Goal: Navigation & Orientation: Find specific page/section

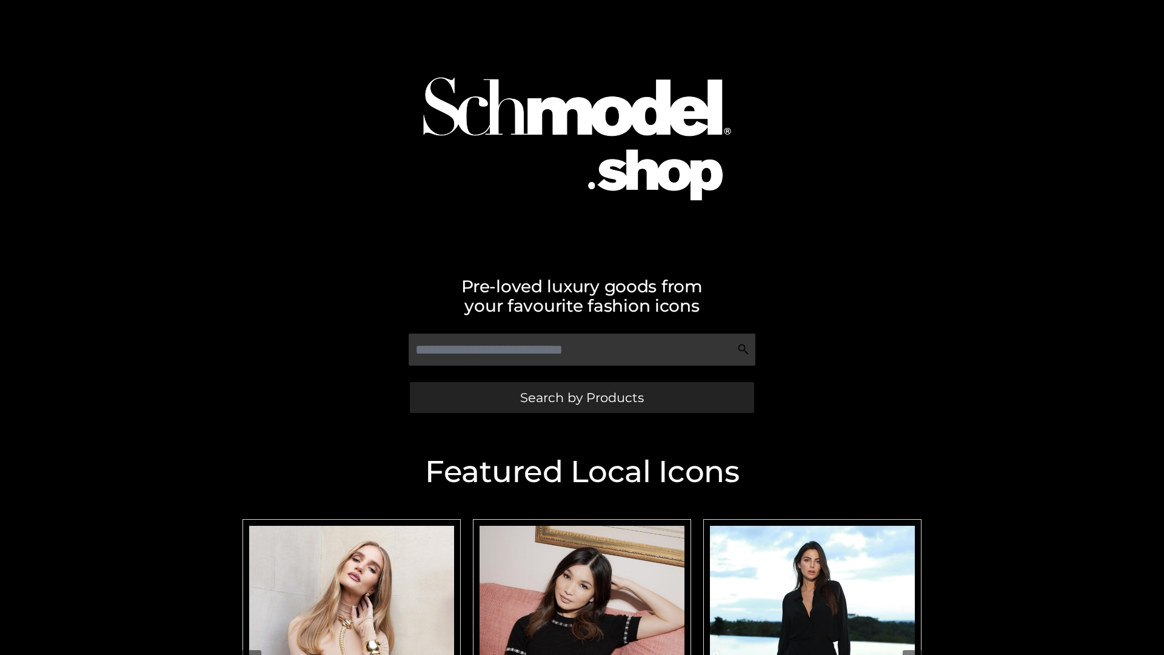
click at [582, 397] on span "Search by Products" at bounding box center [582, 397] width 124 height 13
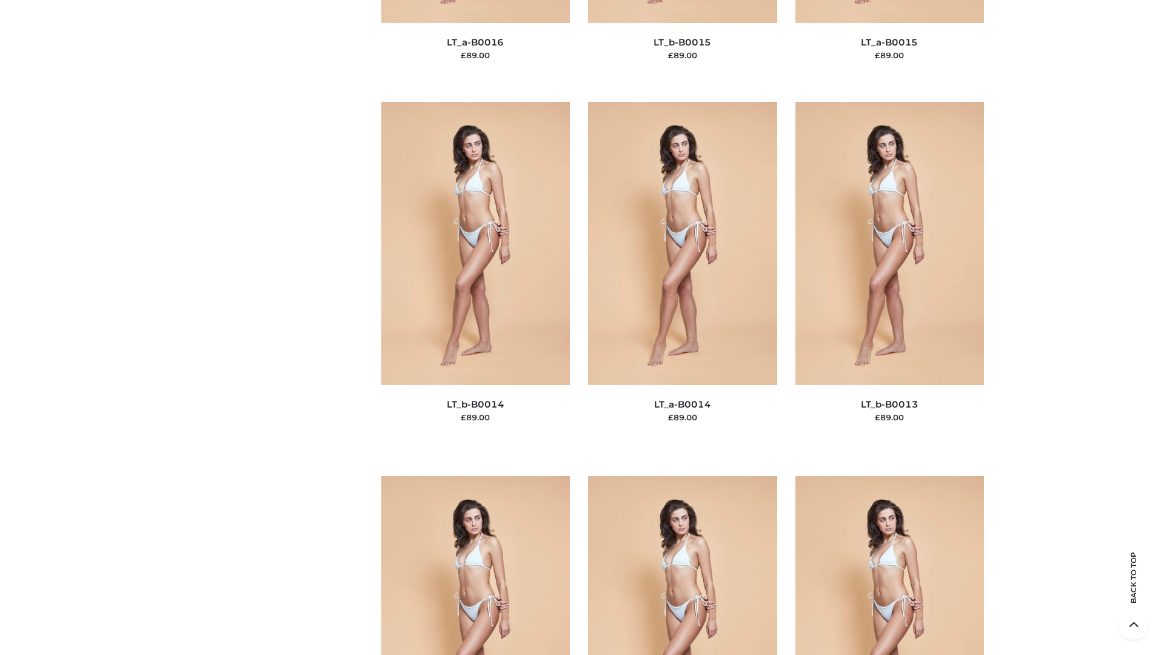
scroll to position [4313, 0]
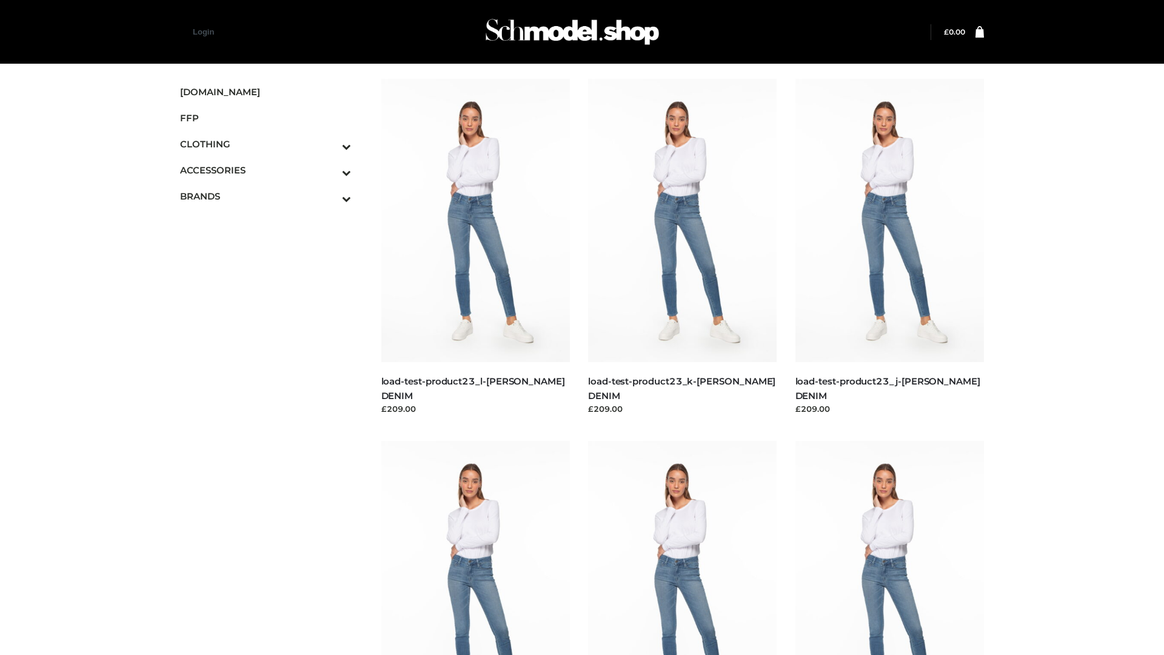
scroll to position [1064, 0]
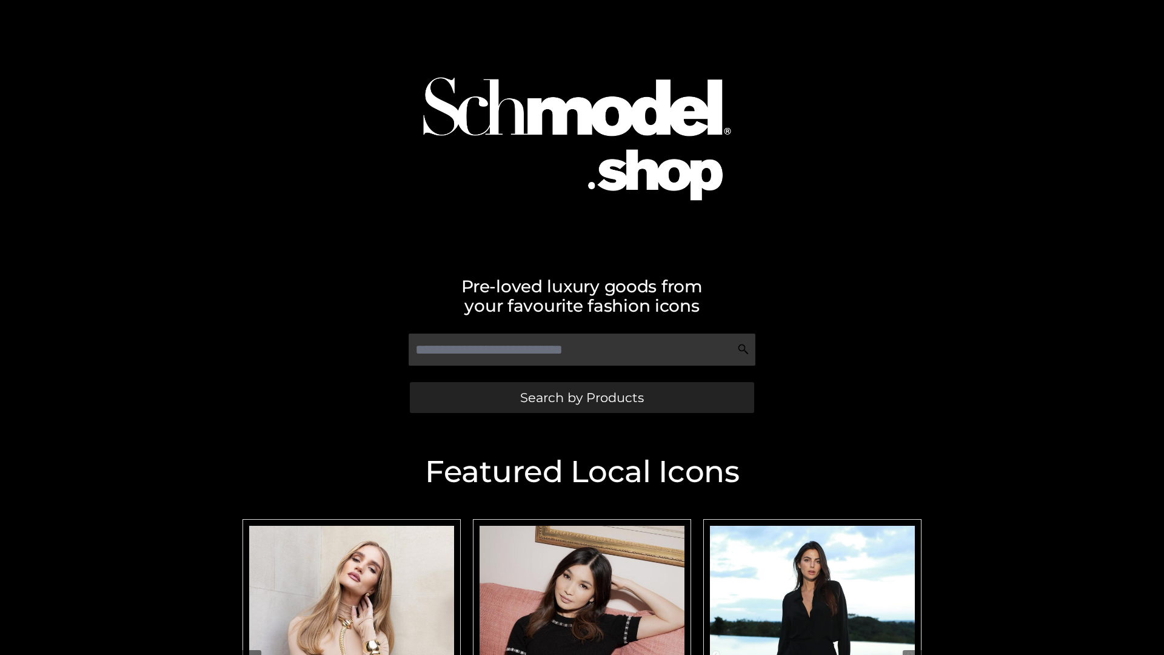
click at [582, 397] on span "Search by Products" at bounding box center [582, 397] width 124 height 13
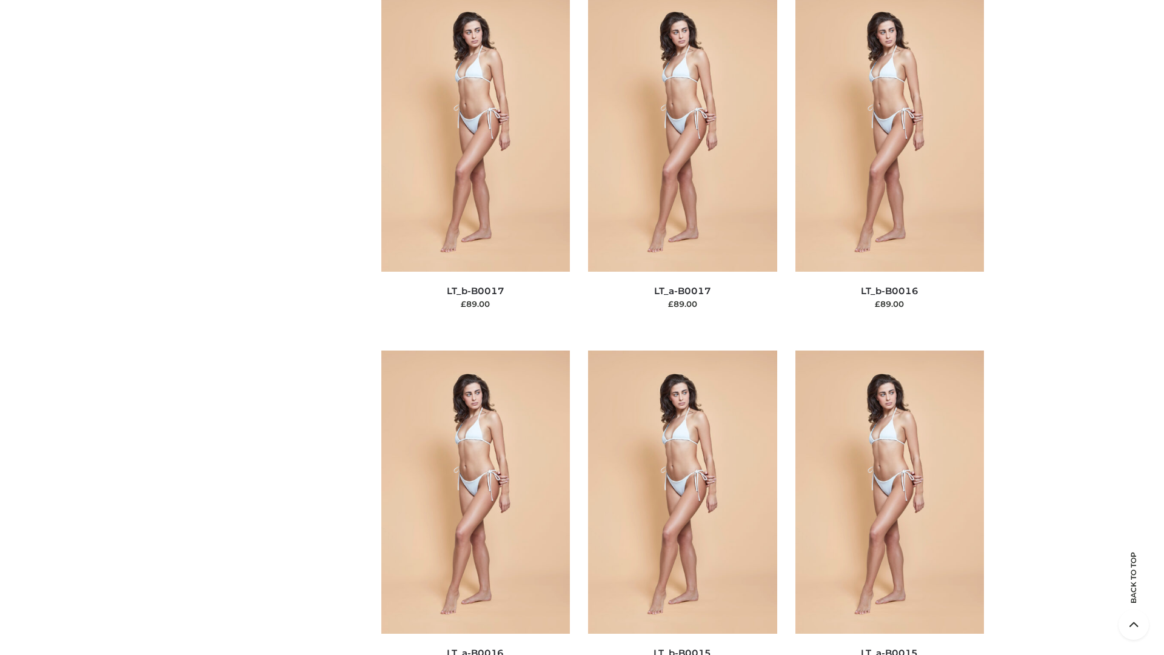
scroll to position [3985, 0]
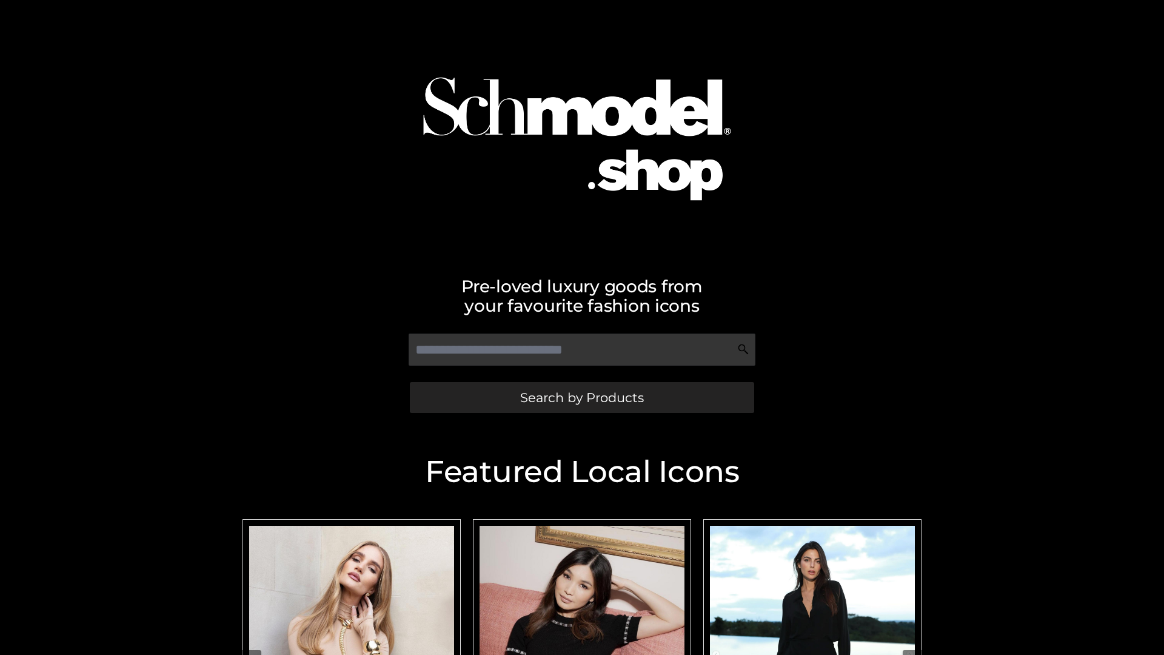
click at [582, 397] on span "Search by Products" at bounding box center [582, 397] width 124 height 13
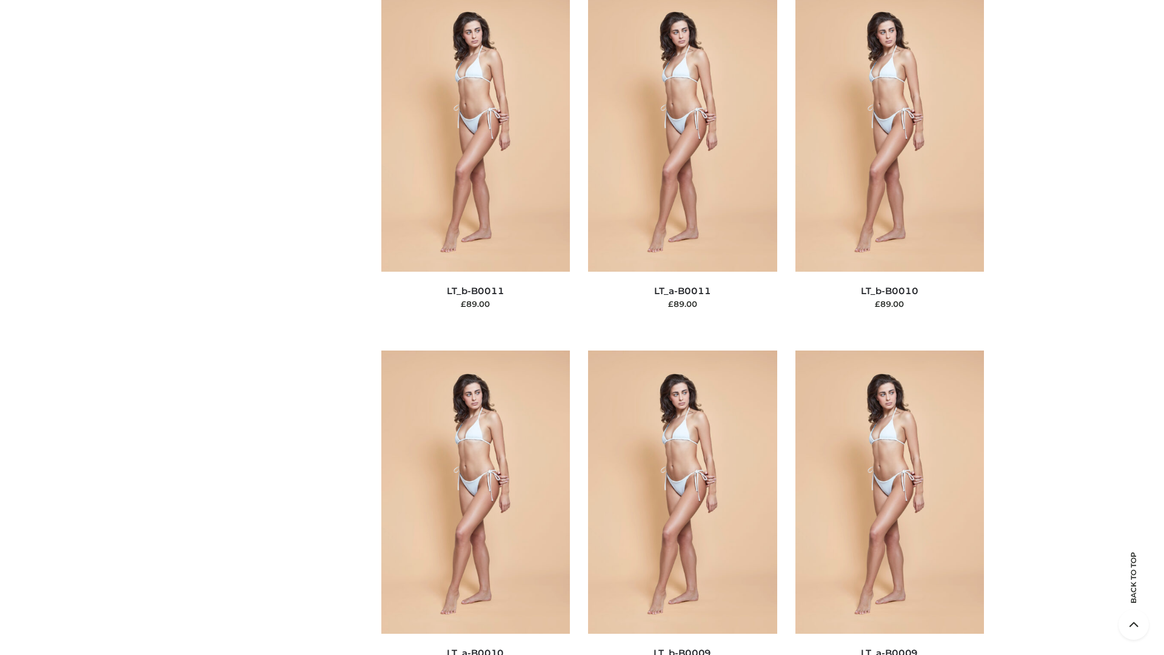
scroll to position [5446, 0]
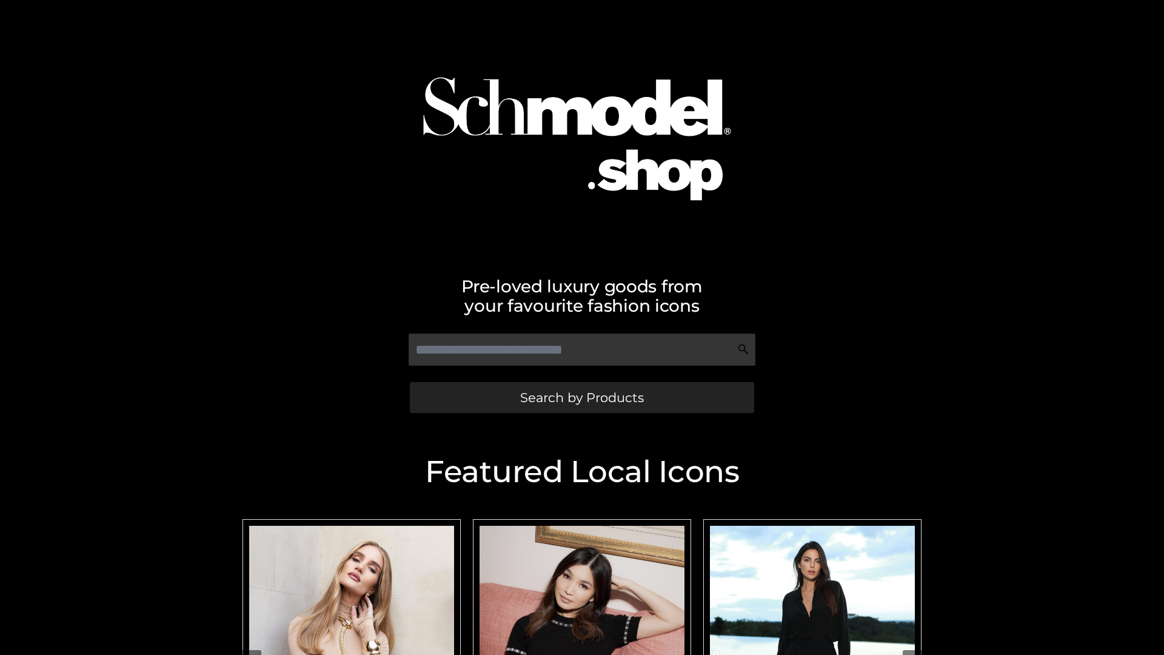
click at [582, 397] on span "Search by Products" at bounding box center [582, 397] width 124 height 13
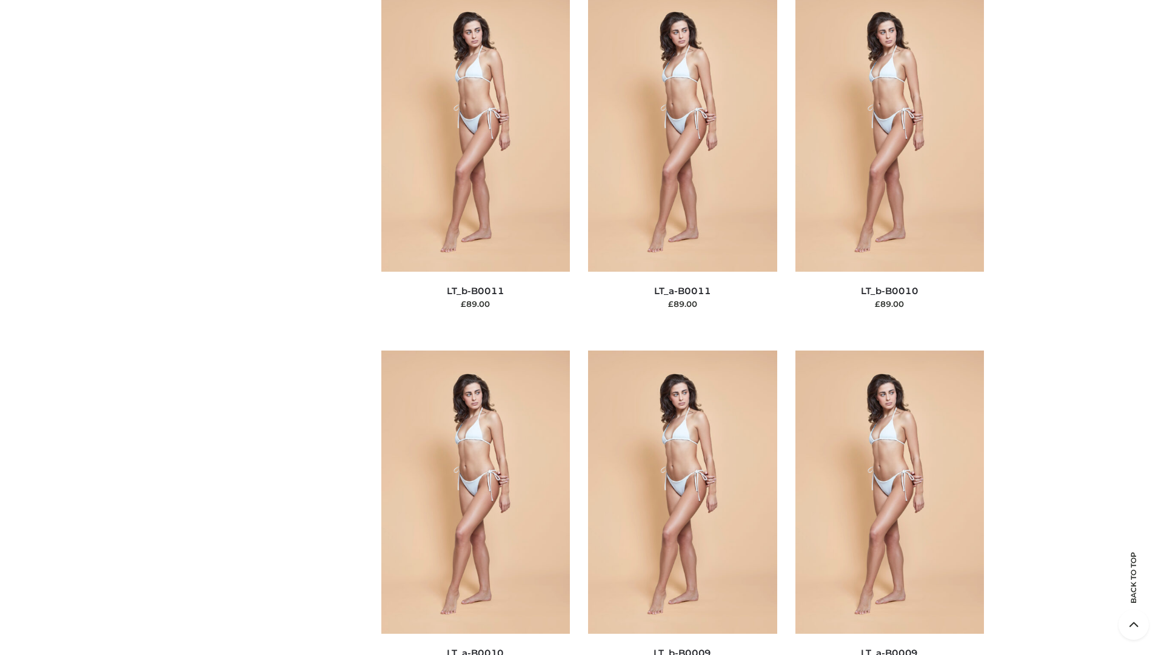
scroll to position [5446, 0]
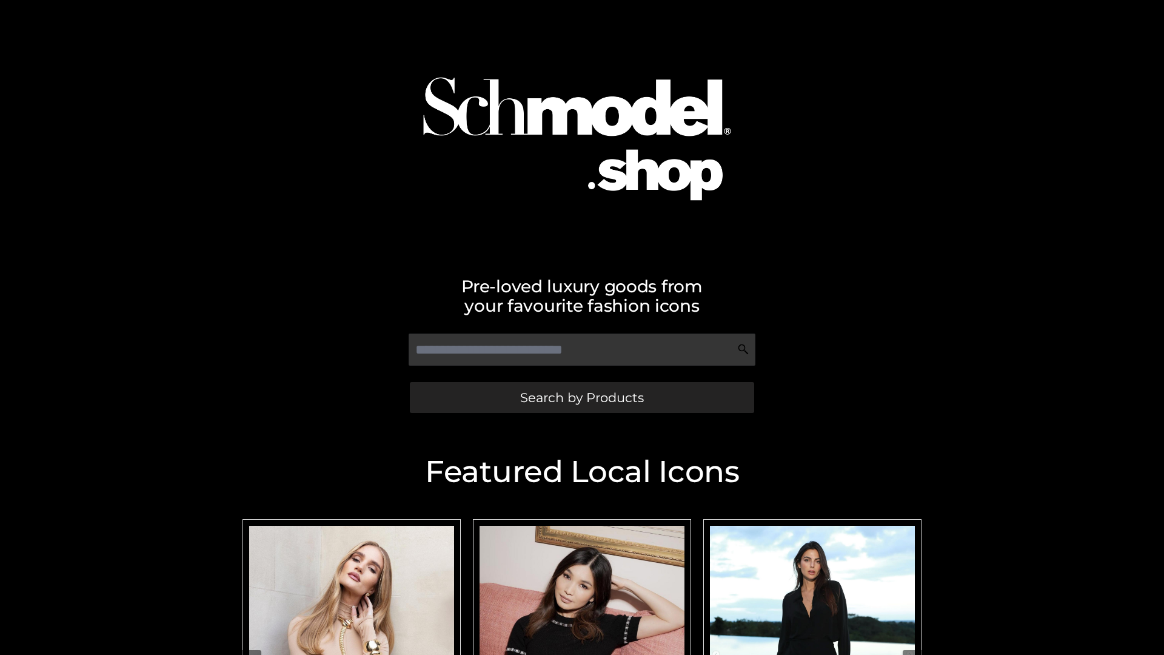
click at [582, 397] on span "Search by Products" at bounding box center [582, 397] width 124 height 13
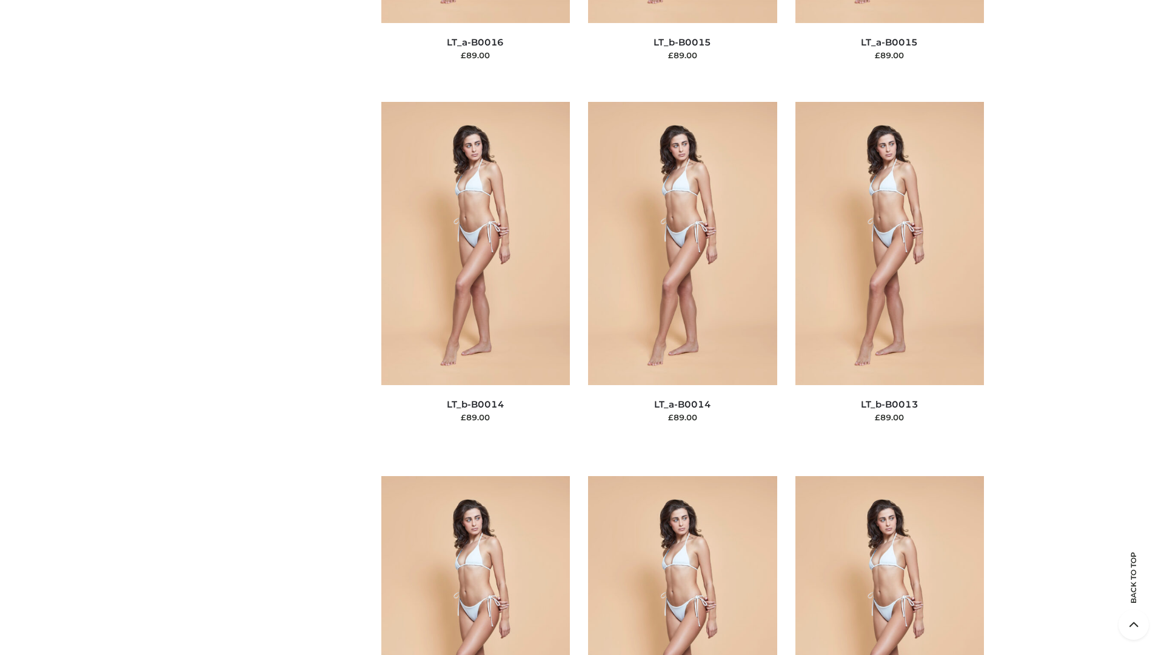
scroll to position [4313, 0]
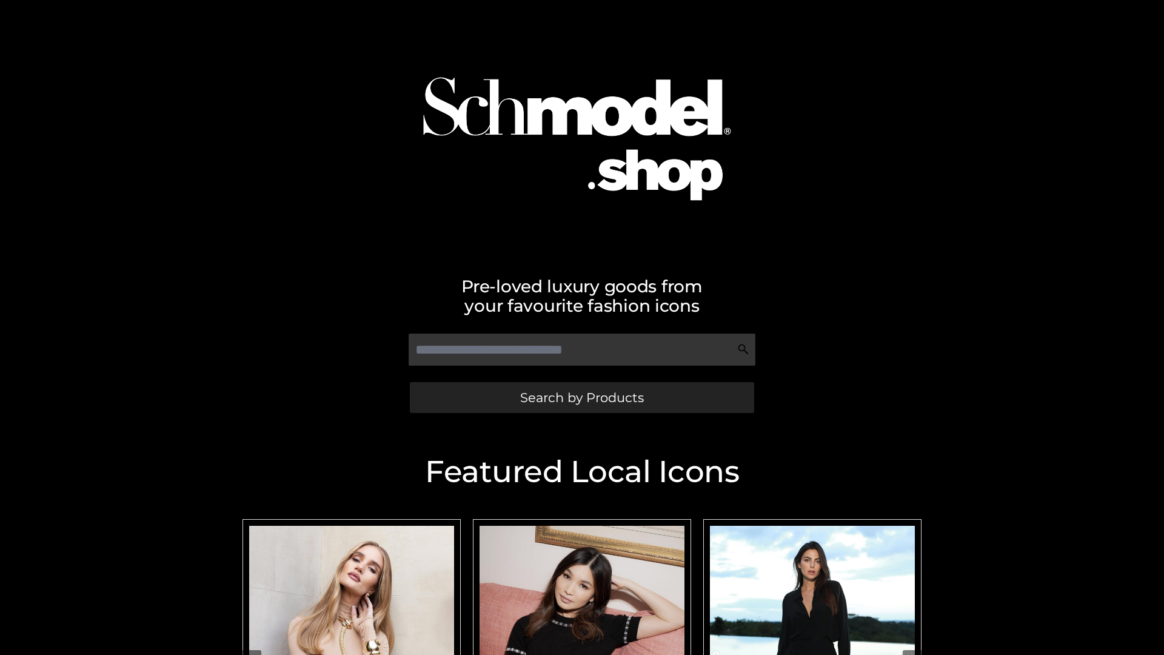
click at [582, 397] on span "Search by Products" at bounding box center [582, 397] width 124 height 13
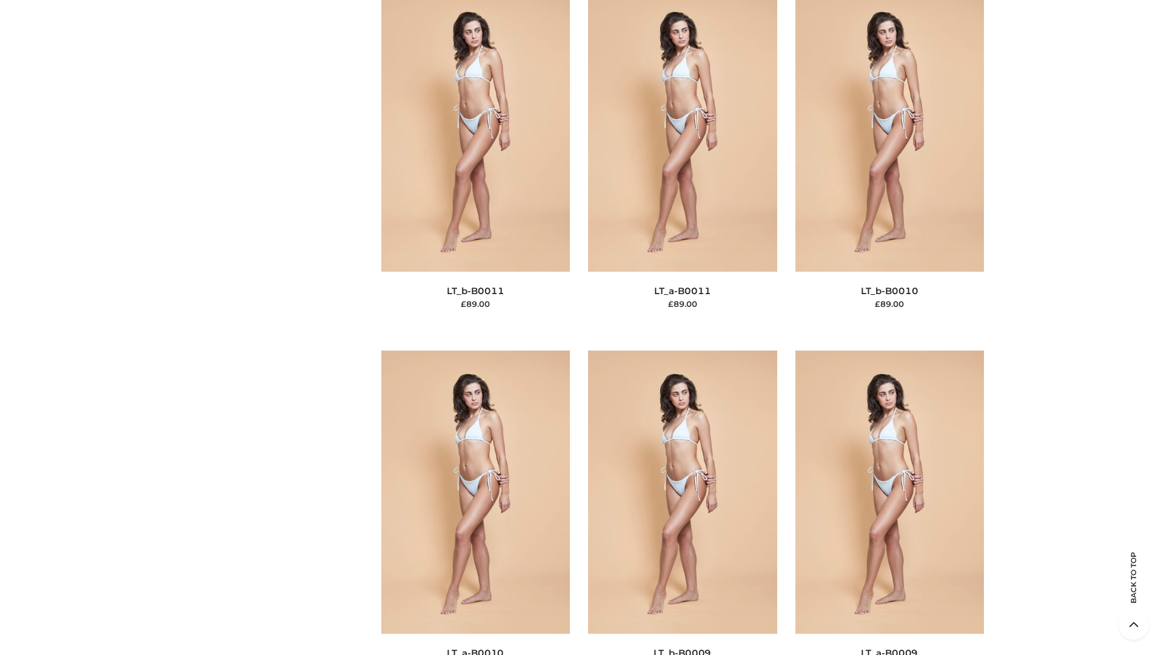
scroll to position [5446, 0]
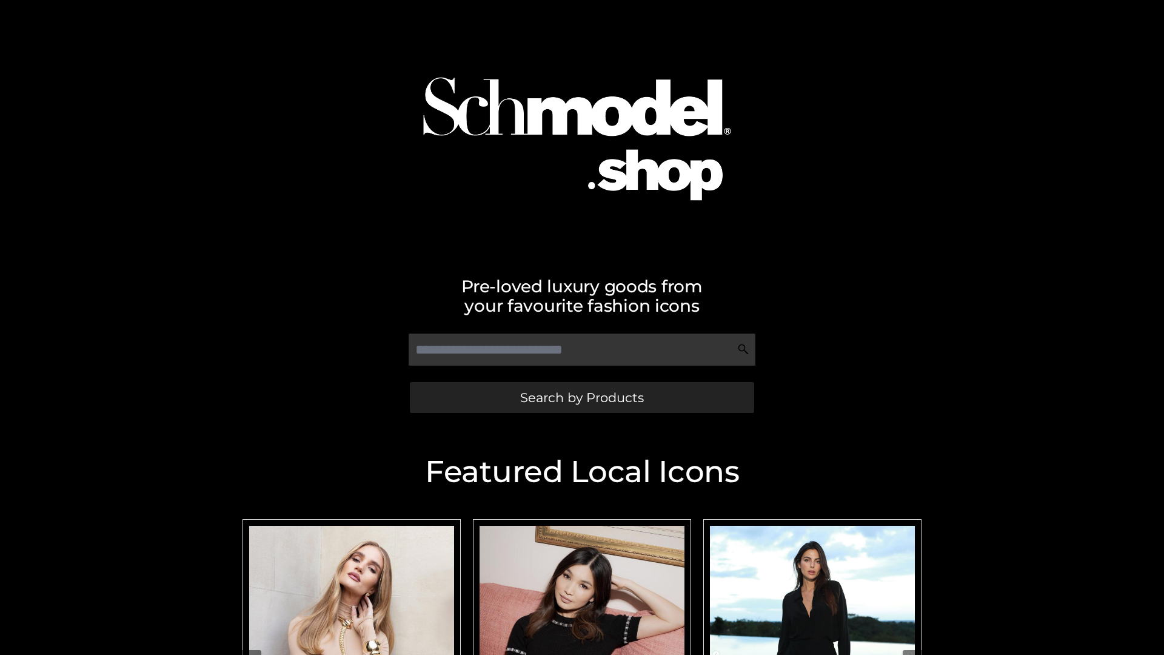
click at [582, 397] on span "Search by Products" at bounding box center [582, 397] width 124 height 13
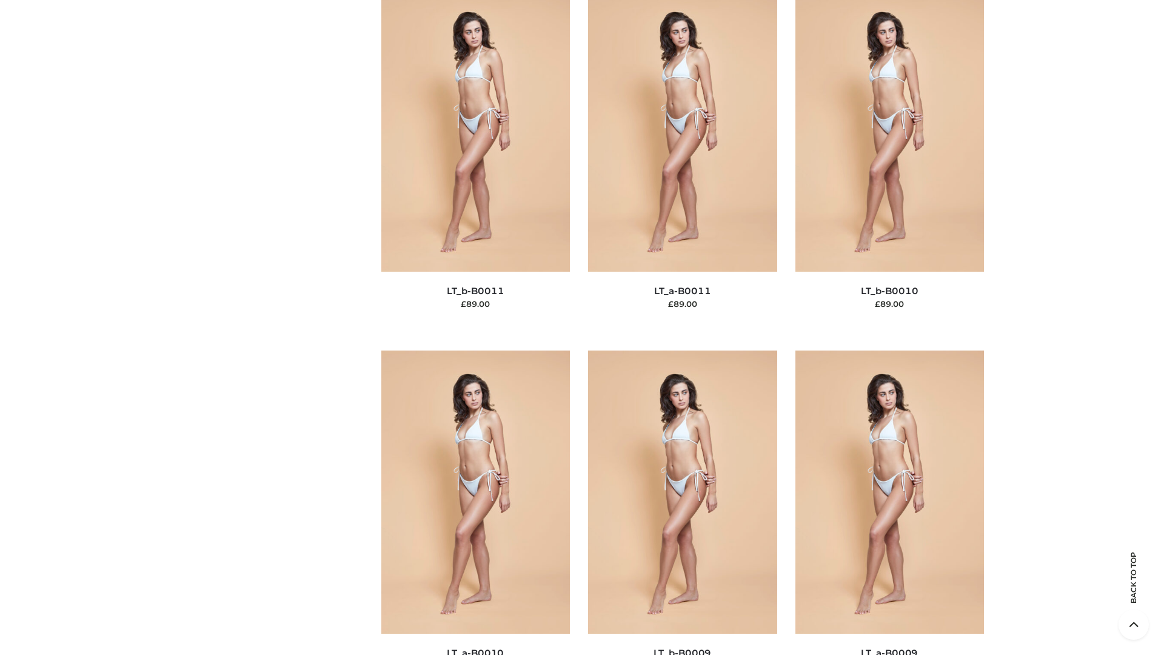
scroll to position [5446, 0]
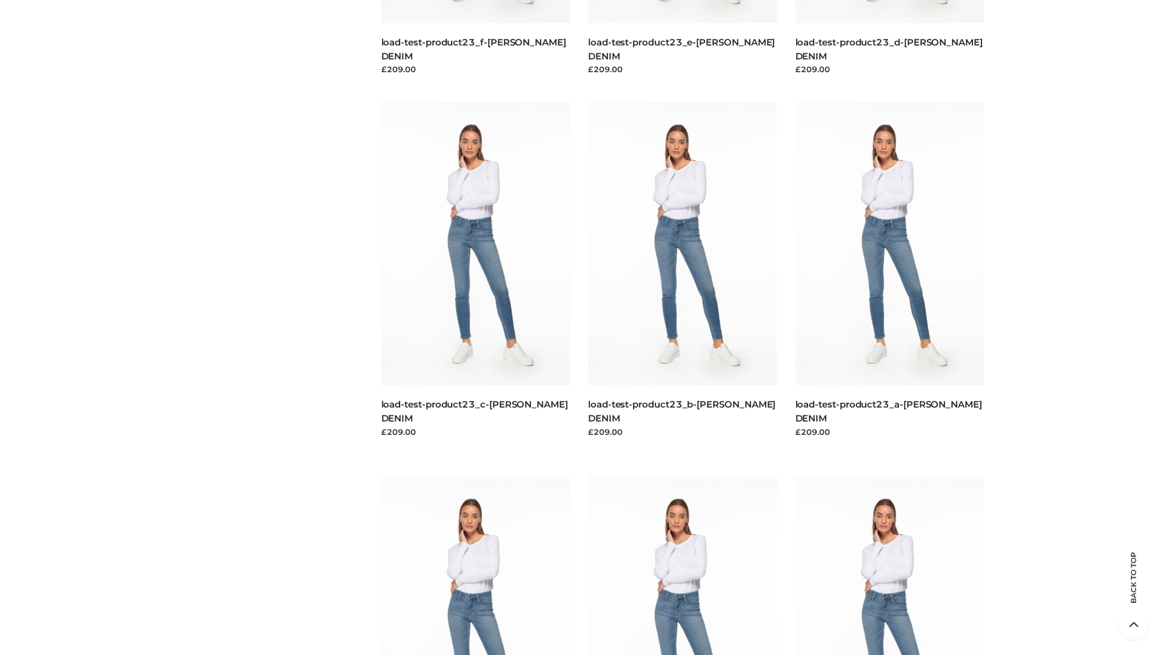
scroll to position [1064, 0]
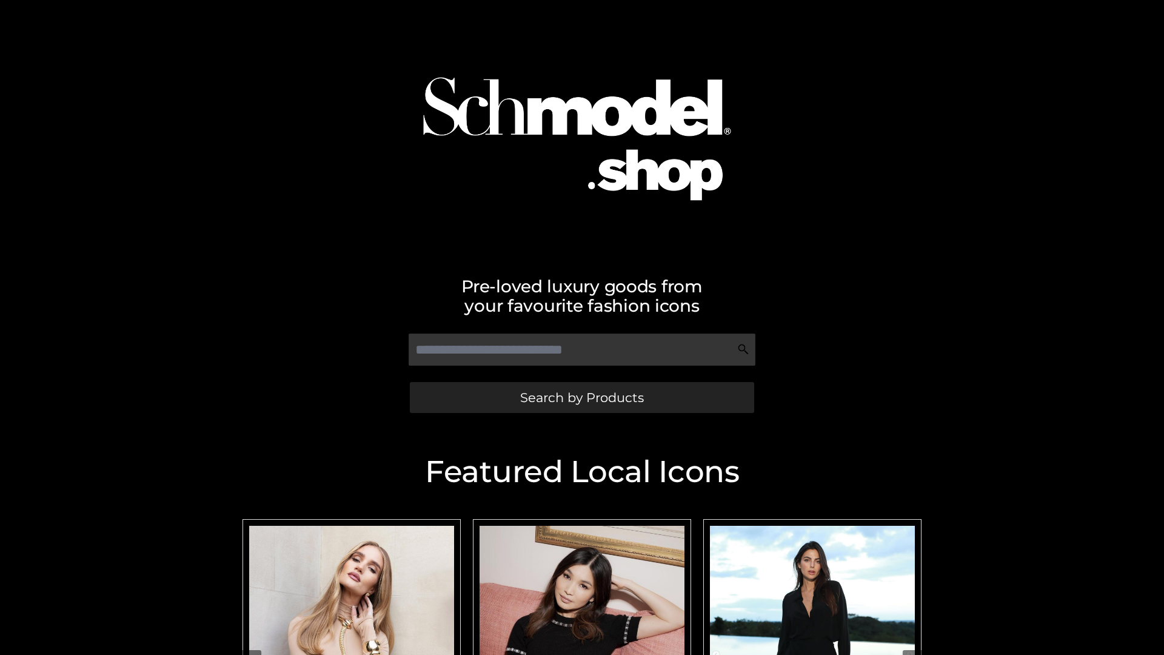
click at [582, 397] on span "Search by Products" at bounding box center [582, 397] width 124 height 13
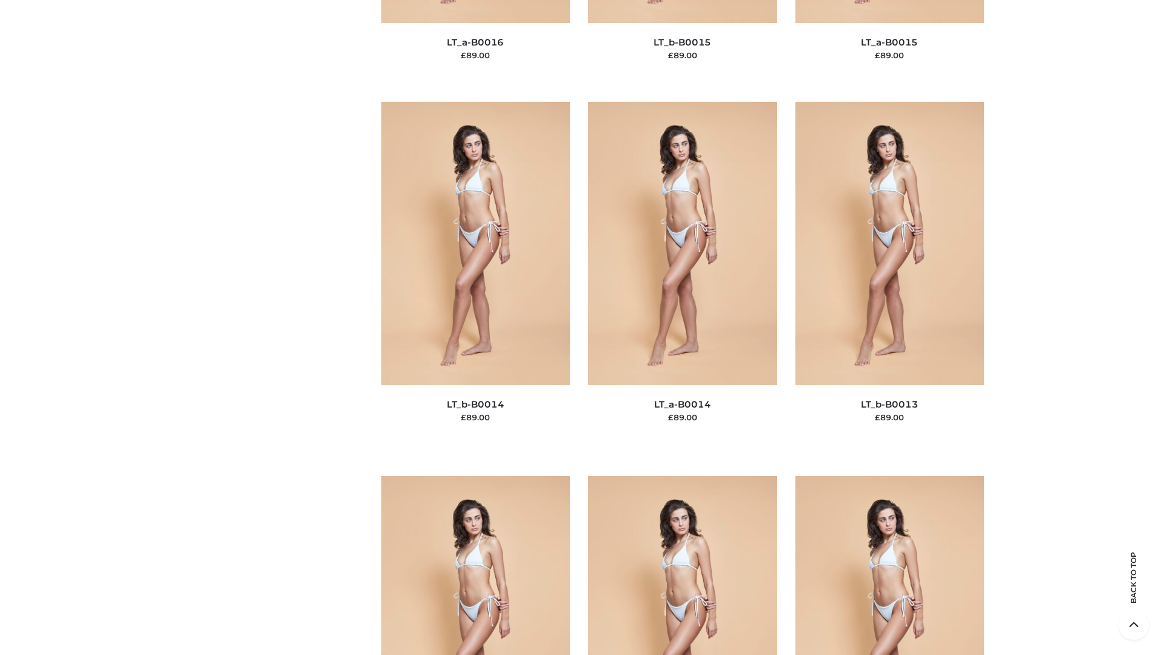
scroll to position [4313, 0]
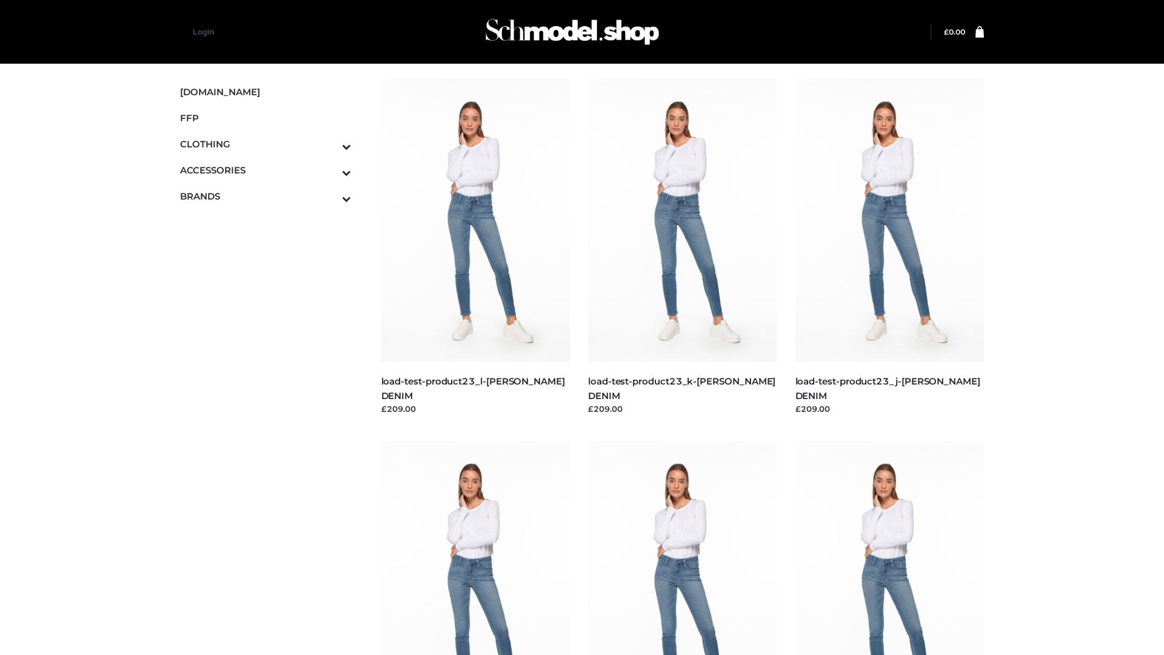
scroll to position [1064, 0]
